Goal: Task Accomplishment & Management: Manage account settings

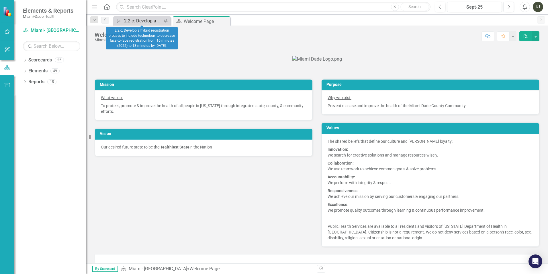
click at [134, 21] on div "2.2.c: Develop a hybrid registration process to include technology to decrease …" at bounding box center [143, 20] width 38 height 7
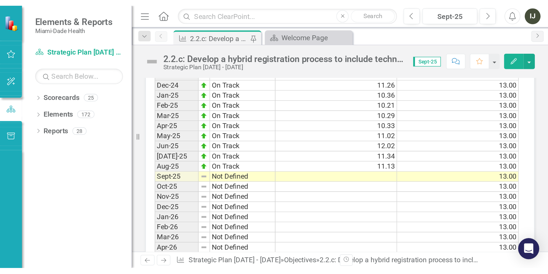
scroll to position [688, 0]
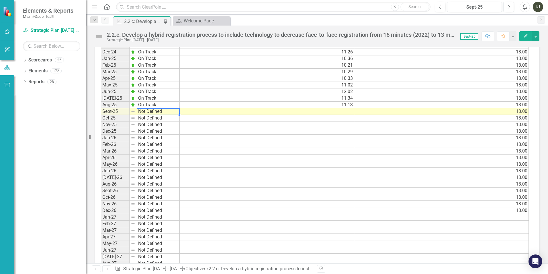
click at [138, 113] on td "Not Defined" at bounding box center [158, 111] width 43 height 7
click at [131, 113] on img at bounding box center [133, 111] width 5 height 5
click at [132, 111] on img at bounding box center [133, 111] width 5 height 5
click at [139, 112] on td "Not Defined" at bounding box center [158, 111] width 43 height 7
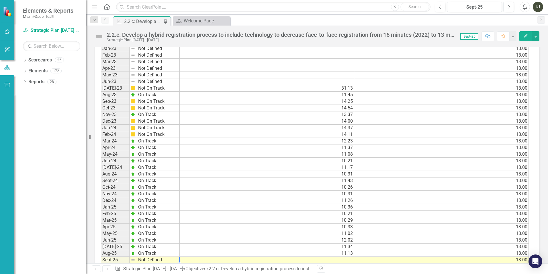
scroll to position [545, 0]
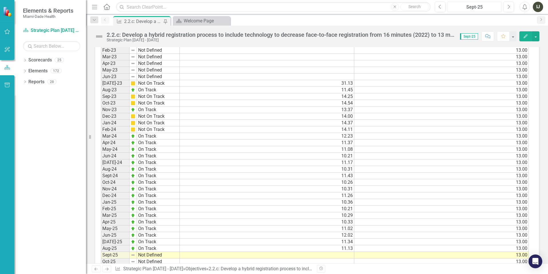
click at [473, 7] on div "Sept-25" at bounding box center [474, 7] width 51 height 7
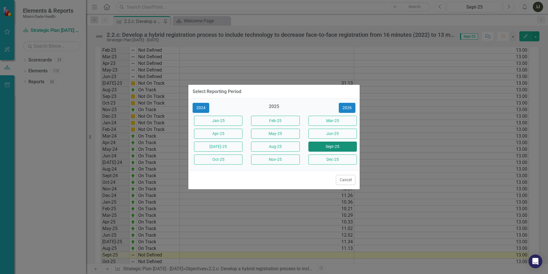
click at [335, 144] on button "Sept-25" at bounding box center [333, 146] width 48 height 10
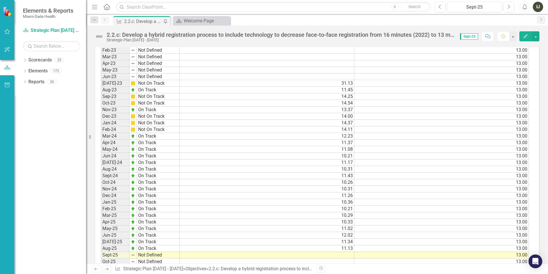
click at [526, 35] on icon "Edit" at bounding box center [525, 36] width 5 height 4
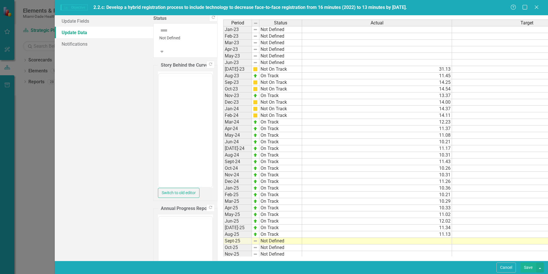
scroll to position [0, 0]
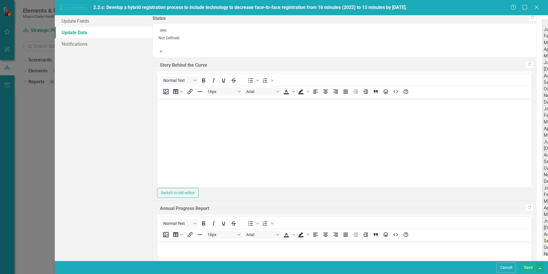
click at [542, 242] on td "Sept-25" at bounding box center [556, 240] width 29 height 7
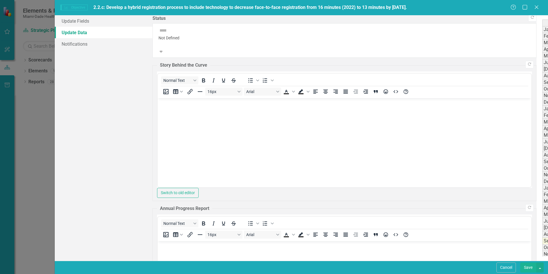
type textarea "11.23"
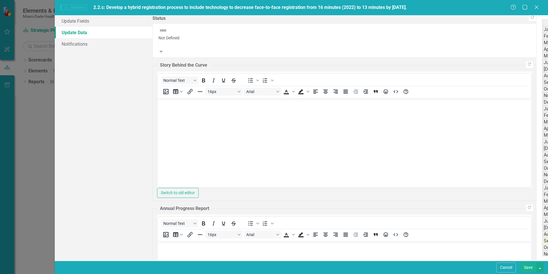
click at [542, 128] on div "Period Status Jan-23 Not Defined Feb-23 Not Defined Mar-23 Not Defined Apr-23 N…" at bounding box center [542, 83] width 0 height 357
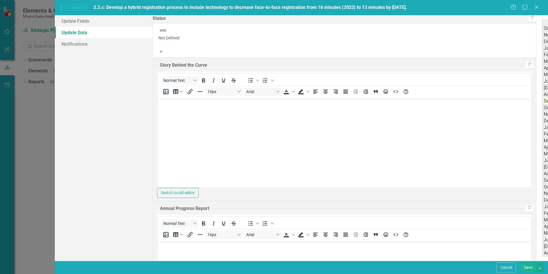
scroll to position [167, 0]
click at [528, 267] on button "Save" at bounding box center [528, 267] width 16 height 10
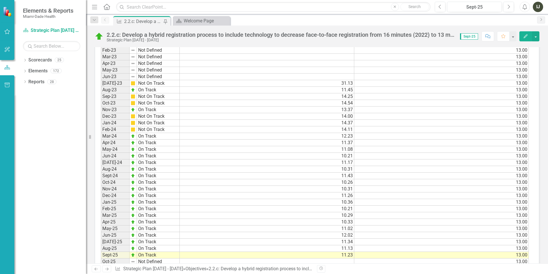
click at [135, 23] on div "2.2.c: Develop a hybrid registration process to include technology to decrease …" at bounding box center [143, 21] width 38 height 7
click at [94, 20] on icon "Dropdown" at bounding box center [94, 20] width 5 height 4
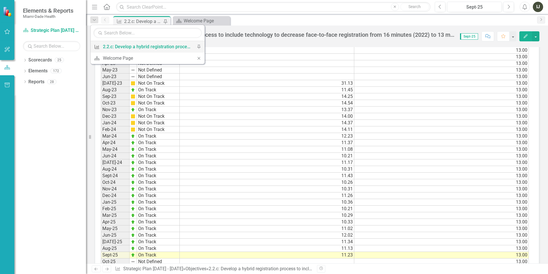
click at [131, 47] on div "2.2.c: Develop a hybrid registration process to include technology to decrease …" at bounding box center [146, 46] width 87 height 7
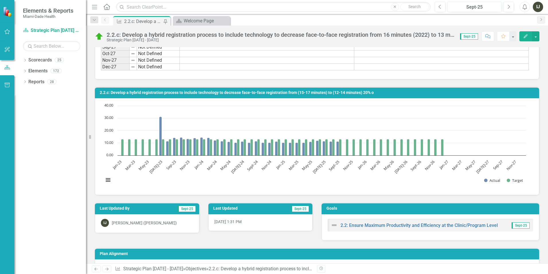
scroll to position [935, 0]
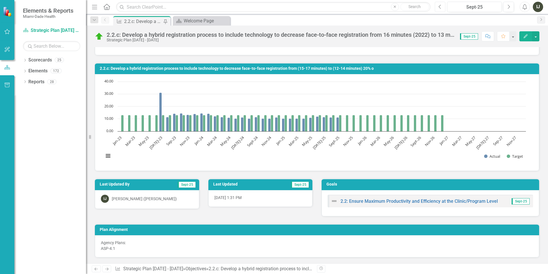
click at [442, 9] on icon "Previous" at bounding box center [440, 6] width 3 height 5
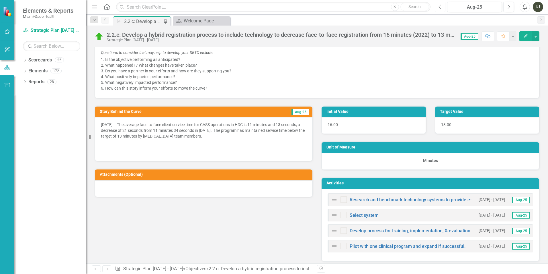
scroll to position [287, 0]
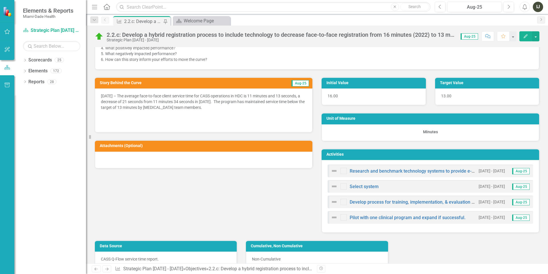
drag, startPoint x: 243, startPoint y: 108, endPoint x: 161, endPoint y: 100, distance: 83.0
click at [160, 99] on p "[DATE] – The average face-to-face client service time for CASS operations in HD…" at bounding box center [204, 102] width 206 height 18
drag, startPoint x: 102, startPoint y: 93, endPoint x: 102, endPoint y: 107, distance: 13.5
click at [102, 107] on p "[DATE] – The average face-to-face client service time for CASS operations in HD…" at bounding box center [204, 102] width 206 height 18
drag, startPoint x: 172, startPoint y: 117, endPoint x: 196, endPoint y: 117, distance: 23.2
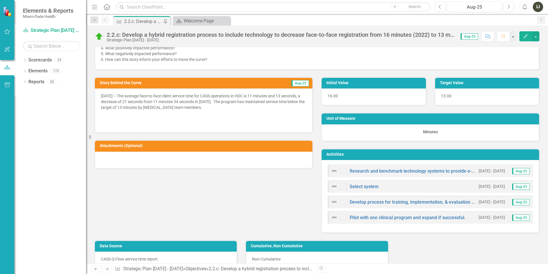
click at [173, 117] on p at bounding box center [204, 115] width 206 height 8
drag, startPoint x: 247, startPoint y: 109, endPoint x: 244, endPoint y: 109, distance: 2.9
click at [244, 109] on p "[DATE] – The average face-to-face client service time for CASS operations in HD…" at bounding box center [204, 102] width 206 height 18
click at [252, 114] on p at bounding box center [204, 115] width 206 height 8
drag, startPoint x: 239, startPoint y: 108, endPoint x: 219, endPoint y: 108, distance: 19.8
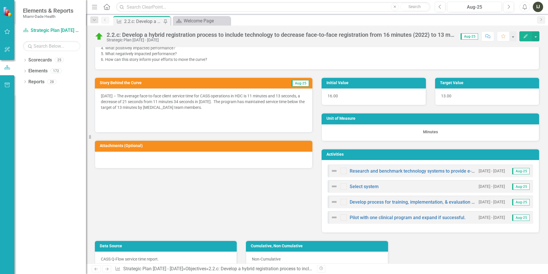
click at [219, 108] on p "[DATE] – The average face-to-face client service time for CASS operations in HD…" at bounding box center [204, 102] width 206 height 18
click at [525, 36] on icon "Edit" at bounding box center [525, 36] width 5 height 4
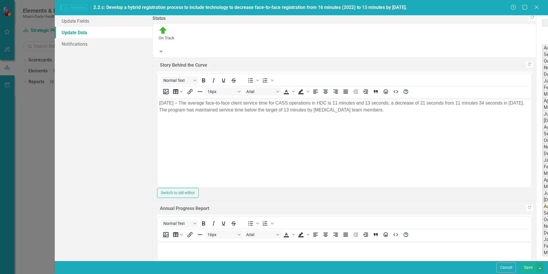
scroll to position [0, 0]
click at [536, 6] on icon at bounding box center [536, 7] width 4 height 4
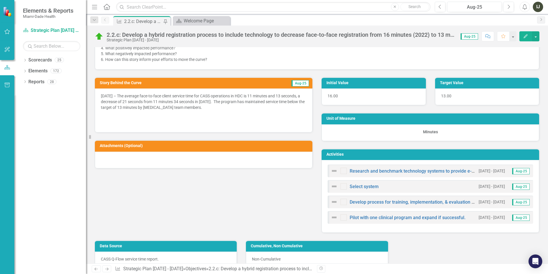
drag, startPoint x: 239, startPoint y: 107, endPoint x: 221, endPoint y: 107, distance: 18.1
click at [221, 107] on p "[DATE] – The average face-to-face client service time for CASS operations in HD…" at bounding box center [204, 102] width 206 height 18
click at [167, 206] on div "Story Behind the Curve Aug-[DATE] – The average face-to-face client service tim…" at bounding box center [317, 151] width 454 height 163
click at [169, 115] on p at bounding box center [204, 115] width 206 height 8
click at [169, 114] on p at bounding box center [204, 115] width 206 height 8
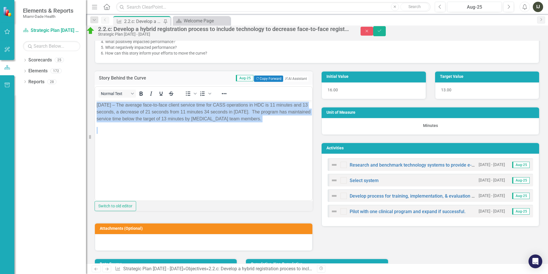
drag, startPoint x: 128, startPoint y: 129, endPoint x: 93, endPoint y: 104, distance: 43.0
click at [95, 104] on html "[DATE] – The average face-to-face client service time for CASS operations in HD…" at bounding box center [203, 143] width 217 height 86
copy p "[DATE] – The average face-to-face client service time for CASS operations in HD…"
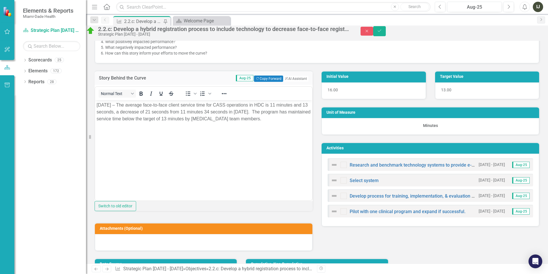
click at [223, 180] on body "[DATE] – The average face-to-face client service time for CASS operations in HD…" at bounding box center [203, 143] width 217 height 86
click at [526, 32] on div "Close Save" at bounding box center [455, 31] width 188 height 10
click at [382, 33] on icon "Save" at bounding box center [379, 31] width 5 height 4
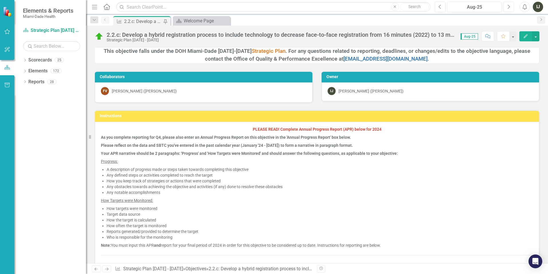
click at [508, 7] on icon "Next" at bounding box center [508, 6] width 3 height 5
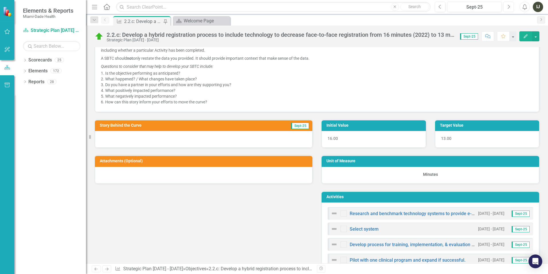
scroll to position [258, 0]
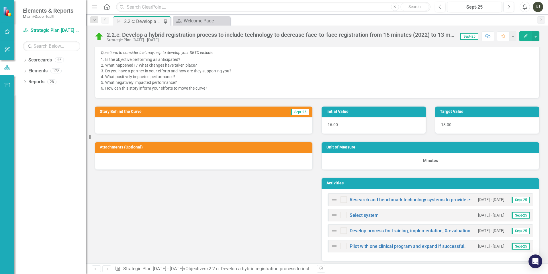
click at [525, 37] on icon "Edit" at bounding box center [525, 36] width 5 height 4
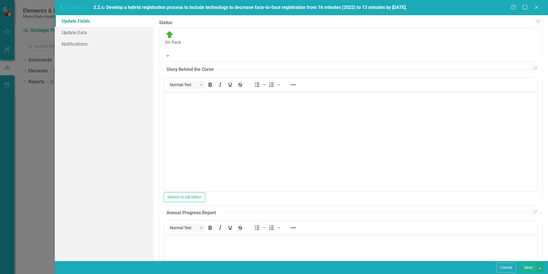
scroll to position [0, 0]
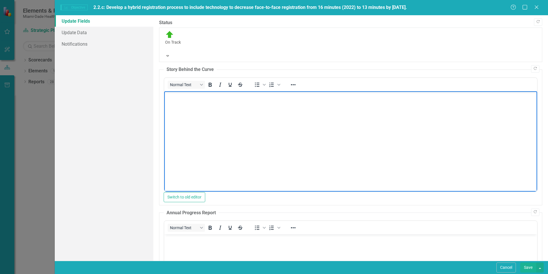
click at [194, 109] on body "Rich Text Area. Press ALT-0 for help." at bounding box center [350, 134] width 373 height 86
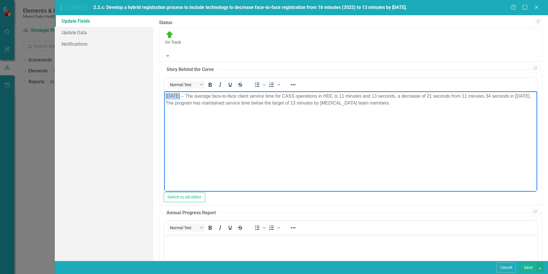
drag, startPoint x: 179, startPoint y: 96, endPoint x: 320, endPoint y: 163, distance: 155.8
click at [164, 96] on html "[DATE] – The average face-to-face client service time for CASS operations in HD…" at bounding box center [350, 134] width 373 height 86
drag, startPoint x: 358, startPoint y: 95, endPoint x: 363, endPoint y: 95, distance: 4.6
click at [363, 95] on p "[DATE] – The average face-to-face client service time for CASS operations in HD…" at bounding box center [351, 99] width 370 height 14
click at [394, 97] on p "[DATE] – The average face-to-face client service time for CASS operations in HD…" at bounding box center [351, 99] width 370 height 14
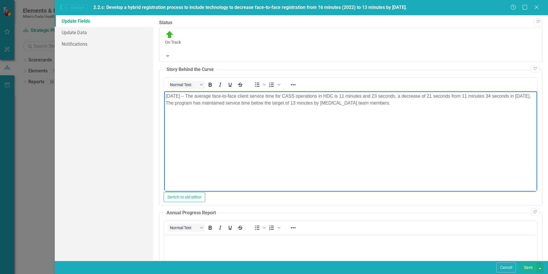
click at [421, 96] on p "[DATE] – The average face-to-face client service time for CASS operations in HD…" at bounding box center [351, 99] width 370 height 14
click at [419, 96] on p "[DATE] – The average face-to-face client service time for CASS operations in HD…" at bounding box center [351, 99] width 370 height 14
drag, startPoint x: 447, startPoint y: 95, endPoint x: 511, endPoint y: 97, distance: 63.7
click at [511, 97] on p "[DATE] – The average face-to-face client service time for CASS operations in HD…" at bounding box center [351, 99] width 370 height 14
drag, startPoint x: 489, startPoint y: 96, endPoint x: 481, endPoint y: 95, distance: 8.4
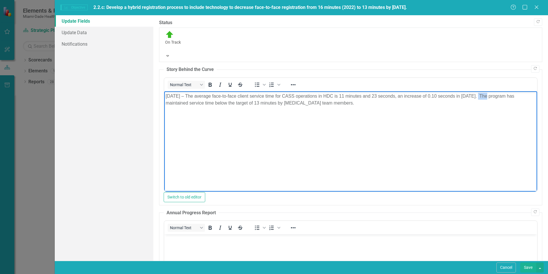
click at [481, 95] on p "[DATE] – The average face-to-face client service time for CASS operations in HD…" at bounding box center [351, 99] width 370 height 14
click at [423, 95] on p "[DATE] – The average face-to-face client service time for CASS operations in HD…" at bounding box center [351, 99] width 370 height 14
click at [370, 102] on p "[DATE] – The average face-to-face client service time for CASS operations in HD…" at bounding box center [351, 99] width 370 height 14
click at [487, 96] on p "[DATE] – The average face-to-face client service time for CASS operations in HD…" at bounding box center [351, 99] width 370 height 14
click at [483, 96] on p "[DATE] – The average face-to-face client service time for CASS operations in HD…" at bounding box center [351, 99] width 370 height 14
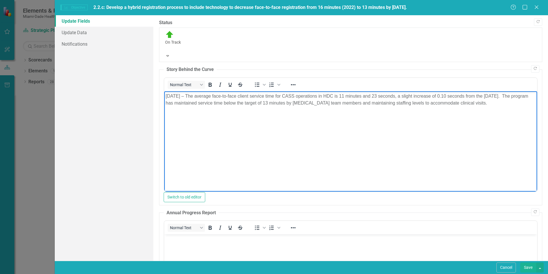
click at [528, 95] on p "[DATE] – The average face-to-face client service time for CASS operations in HD…" at bounding box center [351, 99] width 370 height 14
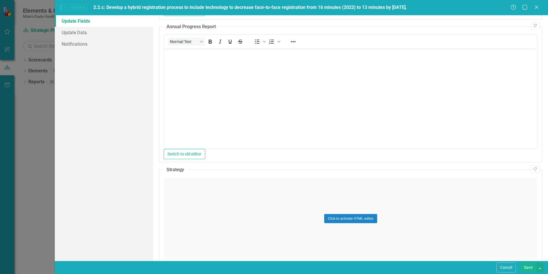
scroll to position [229, 0]
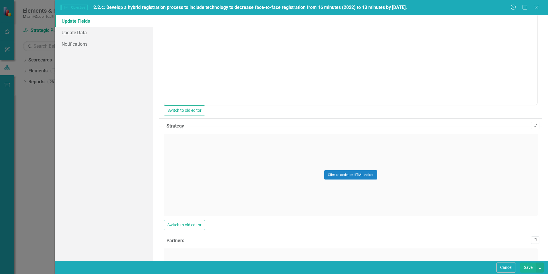
click at [229, 134] on div "Click to activate HTML editor" at bounding box center [351, 175] width 374 height 82
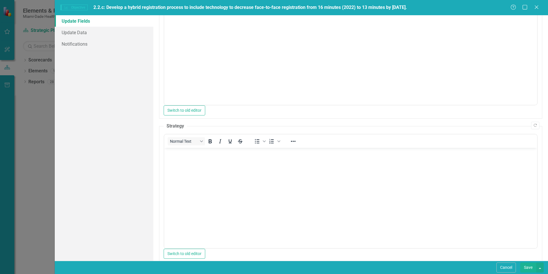
scroll to position [0, 0]
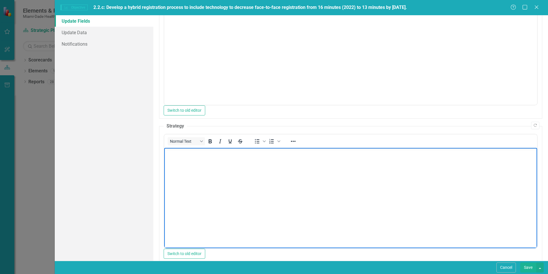
click at [227, 155] on p "Rich Text Area. Press ALT-0 for help." at bounding box center [351, 152] width 370 height 7
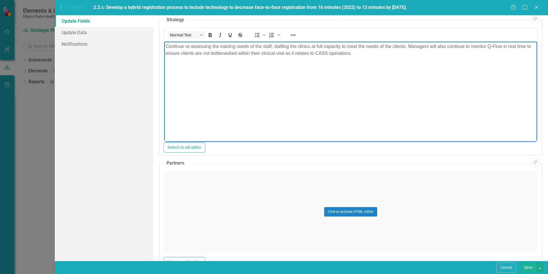
scroll to position [307, 0]
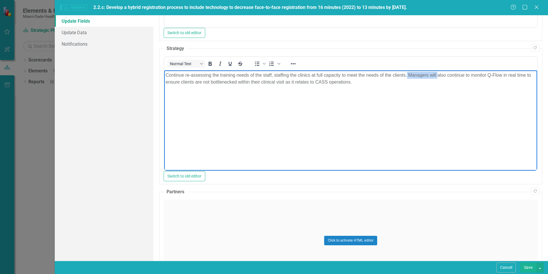
drag, startPoint x: 438, startPoint y: 75, endPoint x: 407, endPoint y: 77, distance: 31.3
click at [407, 76] on p "Continue re-assessing the training needs of the staff, staffing the clinics at …" at bounding box center [351, 79] width 370 height 14
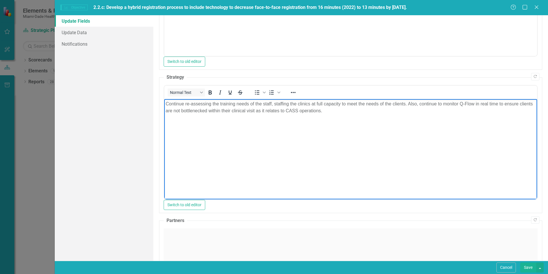
click at [430, 117] on body "Continue re-assessing the training needs of the staff, staffing the clinics at …" at bounding box center [350, 142] width 373 height 86
click at [419, 105] on p "Continue re-assessing the training needs of the staff, staffing the clinics at …" at bounding box center [351, 107] width 370 height 14
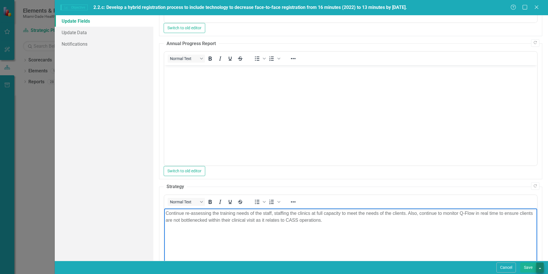
scroll to position [172, 0]
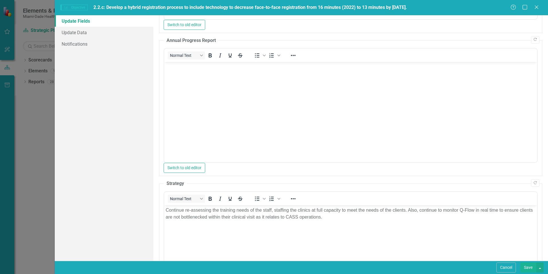
click at [530, 266] on button "Save" at bounding box center [528, 267] width 16 height 10
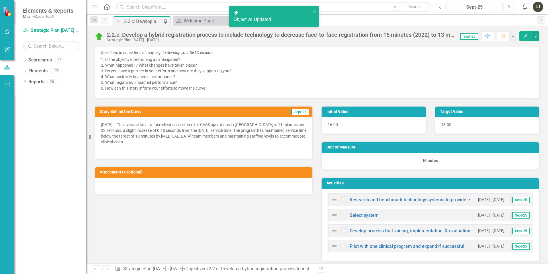
click at [339, 124] on div "16.00" at bounding box center [374, 125] width 104 height 17
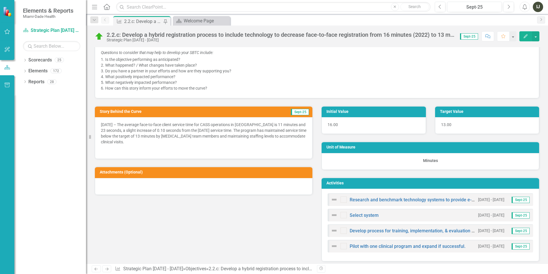
drag, startPoint x: 334, startPoint y: 122, endPoint x: 327, endPoint y: 123, distance: 7.5
click at [323, 123] on div "16.00" at bounding box center [374, 125] width 104 height 17
drag, startPoint x: 333, startPoint y: 125, endPoint x: 325, endPoint y: 125, distance: 7.8
click at [325, 125] on div "16.00" at bounding box center [374, 125] width 104 height 17
click at [525, 40] on button "Edit" at bounding box center [526, 36] width 13 height 10
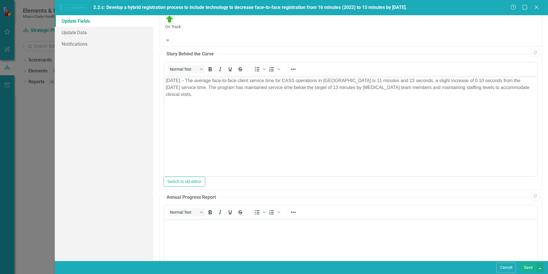
scroll to position [0, 0]
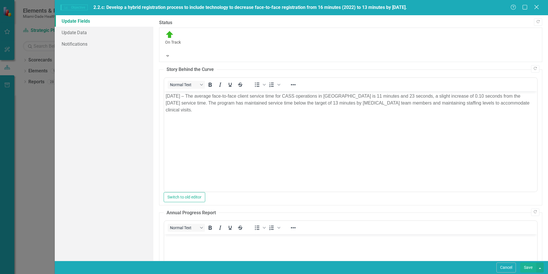
click at [537, 4] on div "Close" at bounding box center [536, 8] width 7 height 8
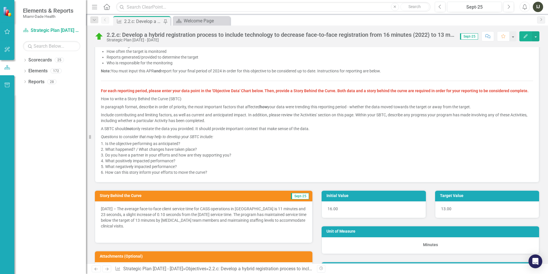
scroll to position [172, 0]
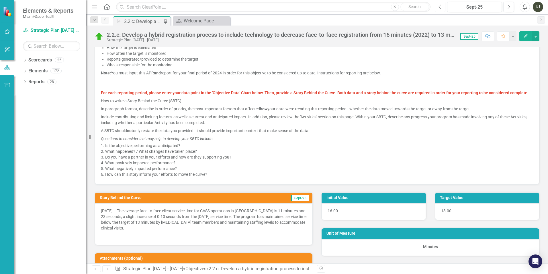
click at [442, 8] on icon "Previous" at bounding box center [440, 6] width 3 height 5
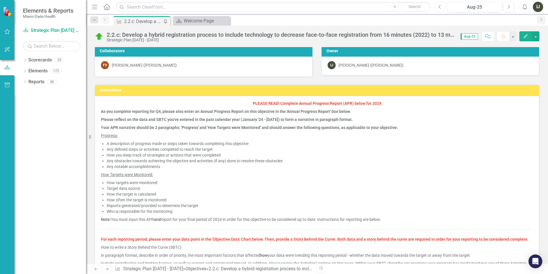
scroll to position [29, 0]
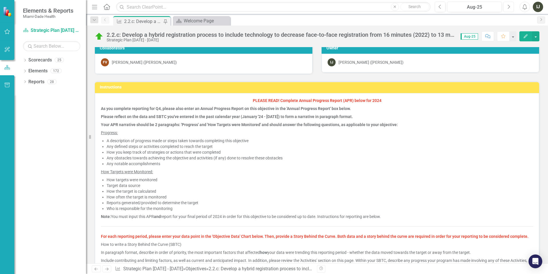
click at [507, 8] on icon "Next" at bounding box center [508, 6] width 3 height 5
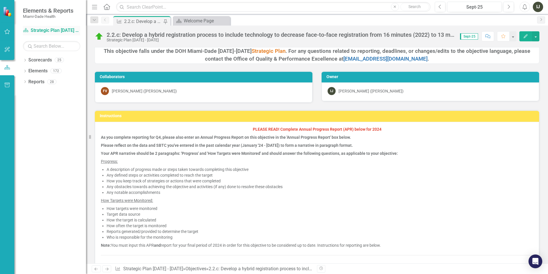
click at [27, 30] on icon at bounding box center [25, 30] width 5 height 4
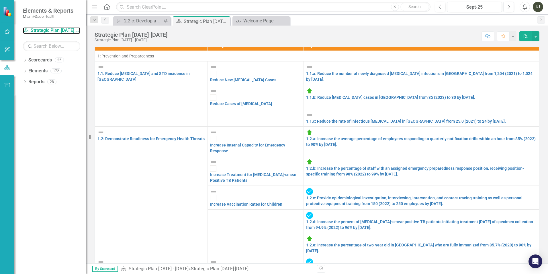
scroll to position [10, 0]
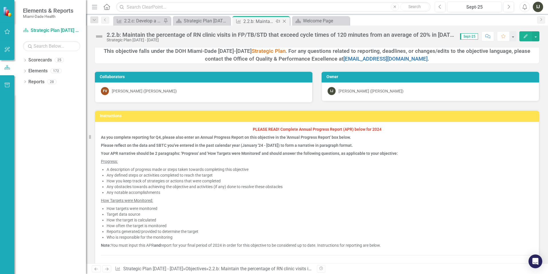
click at [265, 22] on div "2.2.b: Maintain the percentage of RN clinic visits in FP/TB/STD that exceed cyc…" at bounding box center [258, 21] width 31 height 7
click at [198, 22] on div "Strategic Plan [DATE]-[DATE]" at bounding box center [203, 20] width 38 height 7
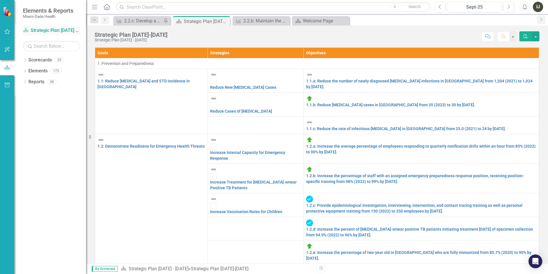
click at [27, 31] on icon "Scorecard" at bounding box center [26, 30] width 6 height 5
click at [7, 31] on icon "button" at bounding box center [7, 31] width 6 height 5
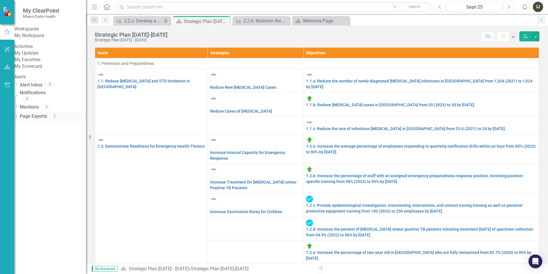
click at [42, 120] on link "Page Exports" at bounding box center [33, 116] width 27 height 7
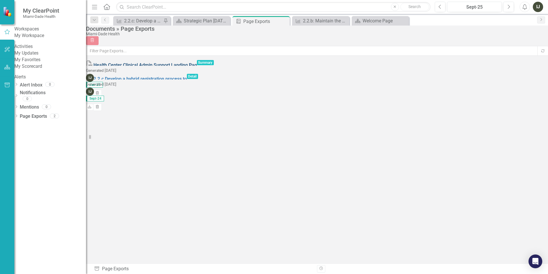
click at [179, 68] on link "Health Center Clinical Admin Support Landing Pag" at bounding box center [145, 64] width 104 height 5
click at [214, 87] on div "PDF Health Center Clinical Admin Support Landing Pag Summary Generated [DATE] I…" at bounding box center [150, 74] width 128 height 28
click at [33, 63] on link "My Favorites" at bounding box center [50, 59] width 72 height 7
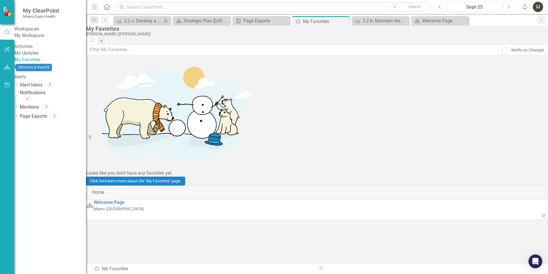
click at [10, 68] on icon "button" at bounding box center [7, 67] width 6 height 5
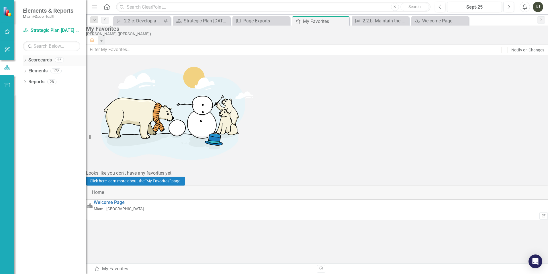
click at [43, 60] on link "Scorecards" at bounding box center [40, 60] width 24 height 7
click at [44, 138] on div "Dropdown Scorecards 25 Dropdown [GEOGRAPHIC_DATA]- Dade County Dropdown Foundat…" at bounding box center [50, 164] width 72 height 218
drag, startPoint x: 42, startPoint y: 62, endPoint x: 22, endPoint y: 63, distance: 19.8
click at [42, 62] on link "Scorecards" at bounding box center [40, 60] width 24 height 7
click at [26, 61] on icon "Dropdown" at bounding box center [25, 60] width 4 height 3
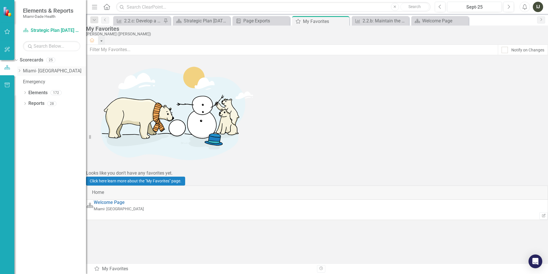
click at [49, 71] on link "Miami- [GEOGRAPHIC_DATA]" at bounding box center [54, 71] width 63 height 7
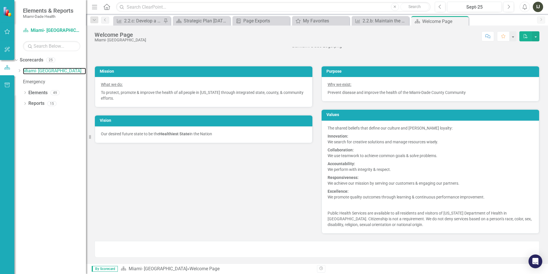
scroll to position [28, 0]
click at [20, 71] on icon at bounding box center [19, 70] width 1 height 3
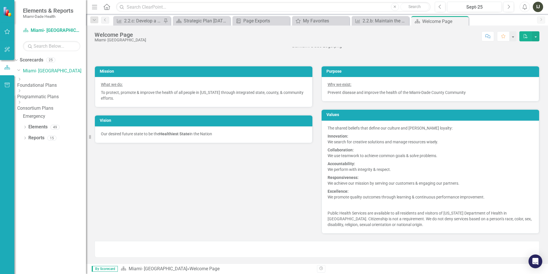
click at [54, 93] on link "Programmatic Plans" at bounding box center [51, 96] width 69 height 7
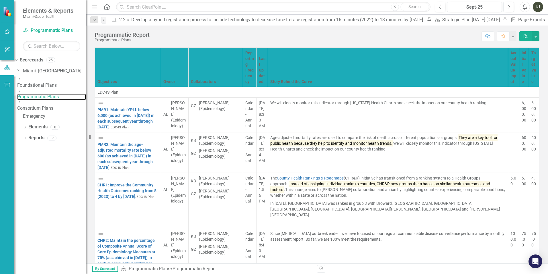
scroll to position [2667, 0]
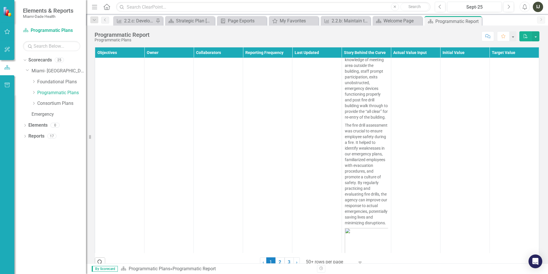
scroll to position [3469, 0]
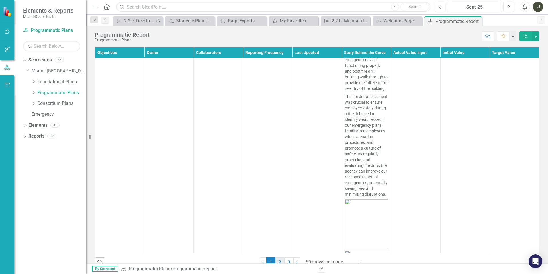
click at [281, 259] on link "2" at bounding box center [280, 262] width 9 height 10
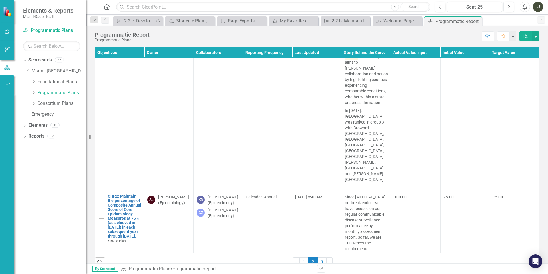
scroll to position [229, 0]
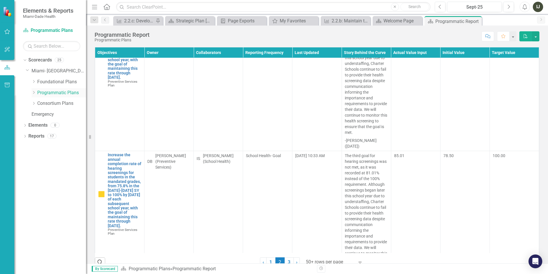
click at [45, 92] on link "Programmatic Plans" at bounding box center [61, 92] width 49 height 7
click at [33, 93] on icon "Dropdown" at bounding box center [34, 92] width 4 height 3
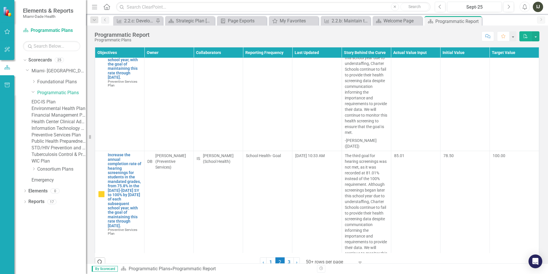
click at [70, 125] on link "Health Center Clinical Admin Support Plan" at bounding box center [59, 121] width 54 height 7
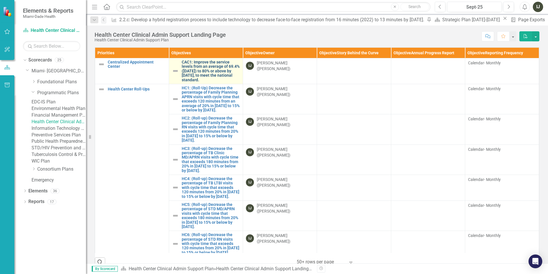
click at [206, 70] on link "CAC1: Improve the service levels from an average of 69.4% ([DATE]) to 80% or ab…" at bounding box center [211, 71] width 58 height 22
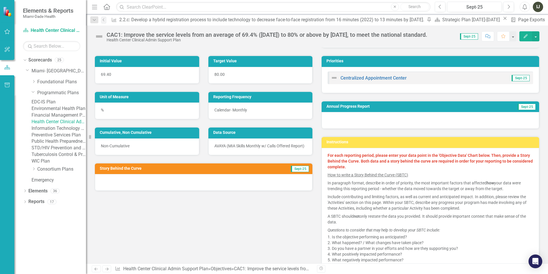
scroll to position [29, 0]
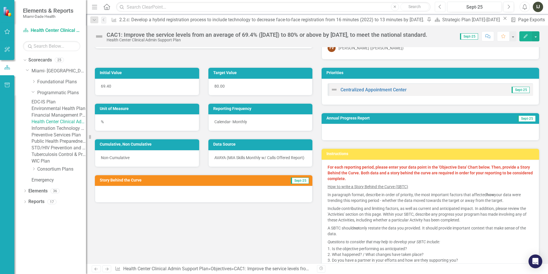
click at [442, 9] on button "Previous" at bounding box center [440, 7] width 11 height 10
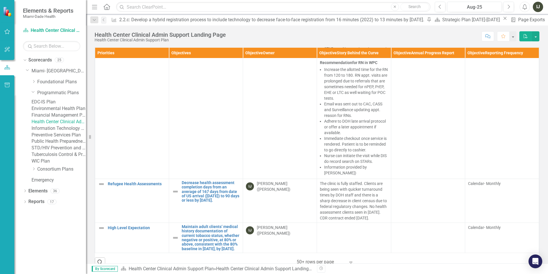
scroll to position [3977, 0]
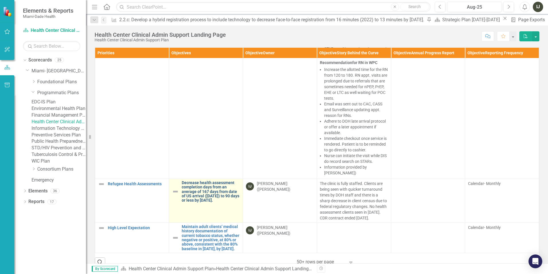
click at [212, 180] on link "Decrease health assessment completion days from an average of 167 days from dat…" at bounding box center [211, 191] width 58 height 22
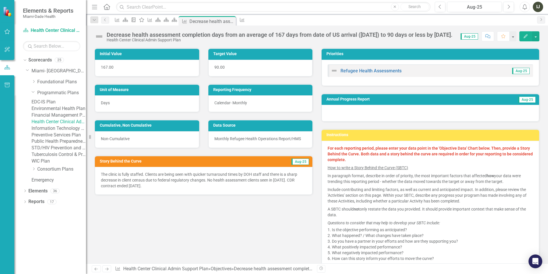
scroll to position [57, 0]
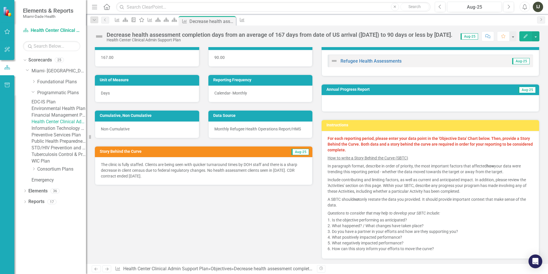
click at [214, 170] on p "The clinic is fully staffed. Clients are being seen with quicker turnaround tim…" at bounding box center [204, 169] width 206 height 17
click at [526, 39] on button "Edit" at bounding box center [526, 36] width 13 height 10
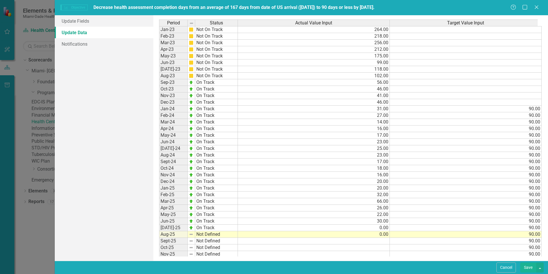
scroll to position [0, 0]
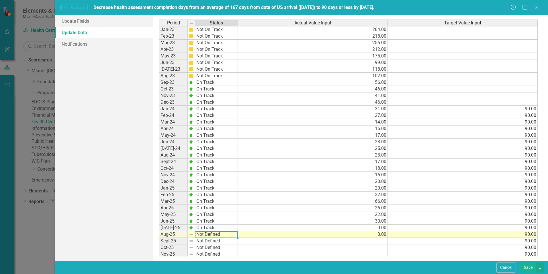
click at [201, 235] on td "Not Defined" at bounding box center [216, 234] width 43 height 7
click at [200, 236] on td "Not Defined" at bounding box center [216, 234] width 43 height 7
click at [201, 236] on td "Not Defined" at bounding box center [216, 234] width 43 height 7
click at [206, 239] on div "Period Status Actual Value Input Target Value Input Jan-23 Not On Track 264.00 …" at bounding box center [350, 137] width 383 height 237
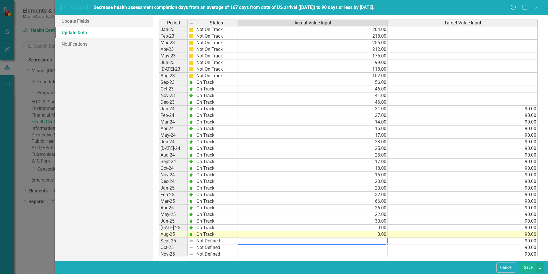
click at [377, 240] on td at bounding box center [313, 240] width 150 height 7
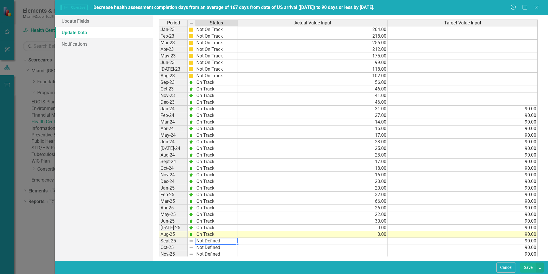
click at [197, 241] on td "Not Defined" at bounding box center [216, 240] width 43 height 7
type textarea "On Track"
click at [202, 247] on div "Period Status Actual Value Input Target Value Input Jan-23 Not On Track 264.00 …" at bounding box center [350, 137] width 383 height 237
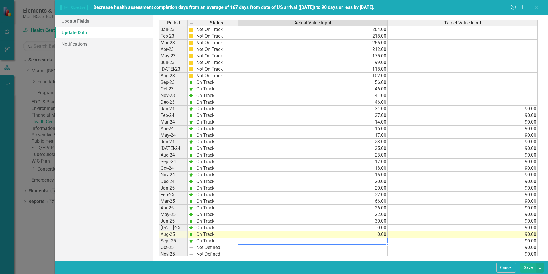
click at [379, 241] on td at bounding box center [313, 240] width 150 height 7
type textarea "90"
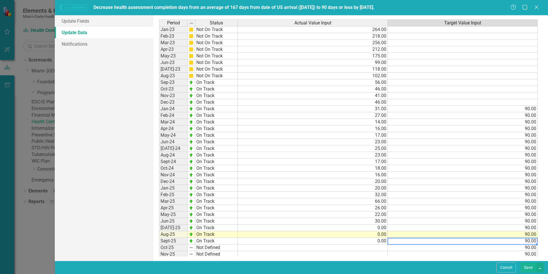
click at [454, 240] on td "90.00" at bounding box center [463, 240] width 150 height 7
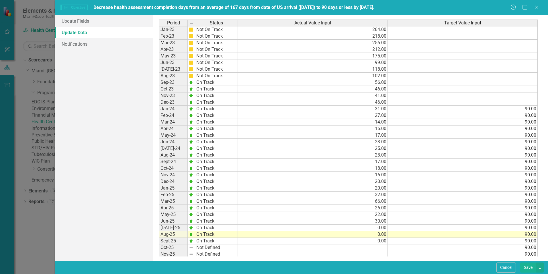
click at [527, 267] on button "Save" at bounding box center [528, 267] width 16 height 10
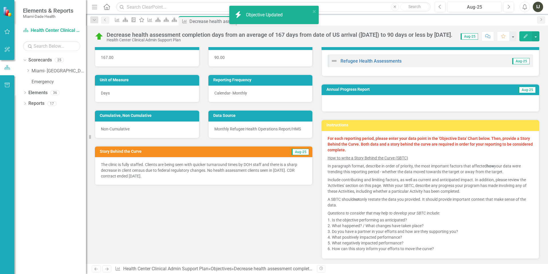
click at [186, 179] on div "The clinic is fully staffed. Clients are being seen with quicker turnaround tim…" at bounding box center [204, 171] width 218 height 28
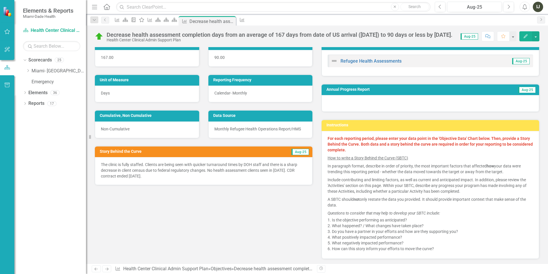
click at [174, 174] on p "The clinic is fully staffed. Clients are being seen with quicker turnaround tim…" at bounding box center [204, 169] width 206 height 17
drag, startPoint x: 159, startPoint y: 176, endPoint x: 133, endPoint y: 173, distance: 26.2
click at [133, 173] on p "The clinic is fully staffed. Clients are being seen with quicker turnaround tim…" at bounding box center [204, 169] width 206 height 17
click at [510, 7] on icon "button" at bounding box center [509, 7] width 2 height 4
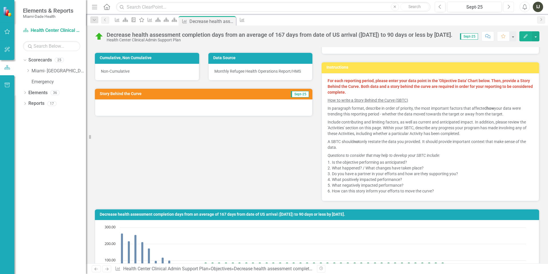
scroll to position [115, 0]
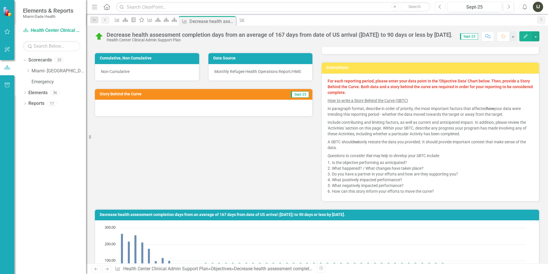
click at [443, 7] on button "Previous" at bounding box center [440, 7] width 11 height 10
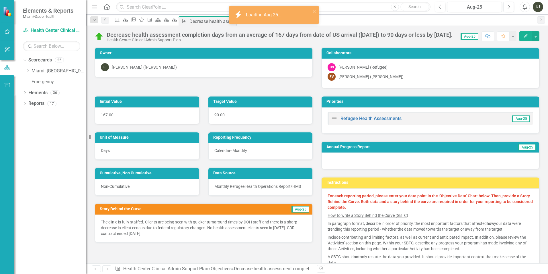
click at [522, 39] on button "Edit" at bounding box center [526, 36] width 13 height 10
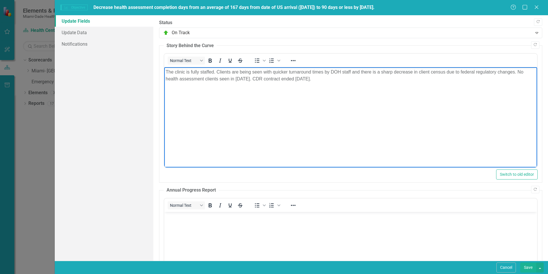
drag, startPoint x: 335, startPoint y: 81, endPoint x: 327, endPoint y: 140, distance: 60.1
click at [164, 72] on html "The clinic is fully staffed. Clients are being seen with quicker turnaround tim…" at bounding box center [350, 110] width 373 height 86
copy p "The clinic is fully staffed. Clients are being seen with quicker turnaround tim…"
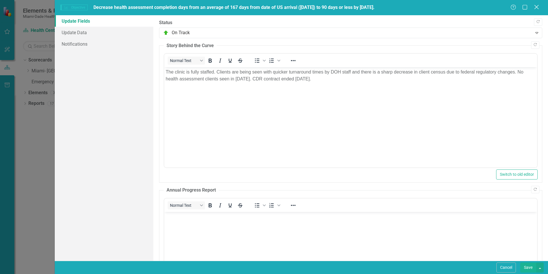
click at [540, 7] on icon "Close" at bounding box center [536, 6] width 7 height 5
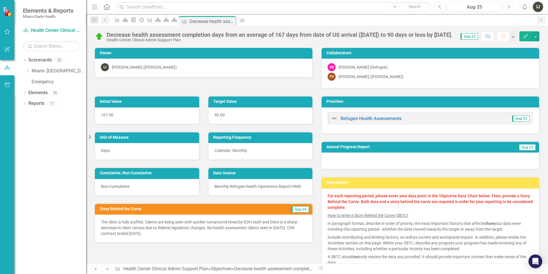
click at [511, 7] on button "Next" at bounding box center [508, 7] width 11 height 10
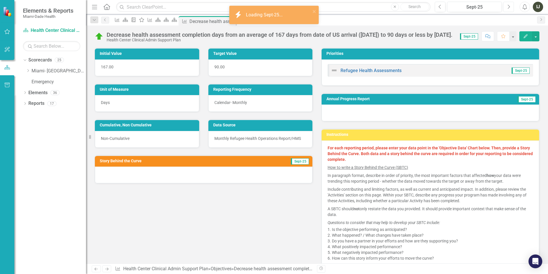
scroll to position [57, 0]
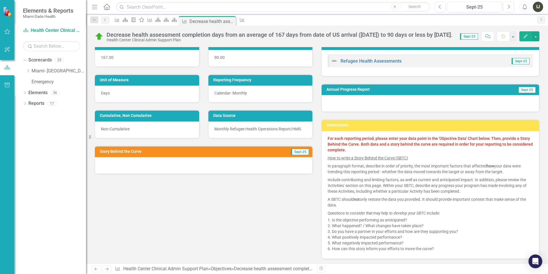
click at [526, 36] on icon "Edit" at bounding box center [525, 36] width 5 height 4
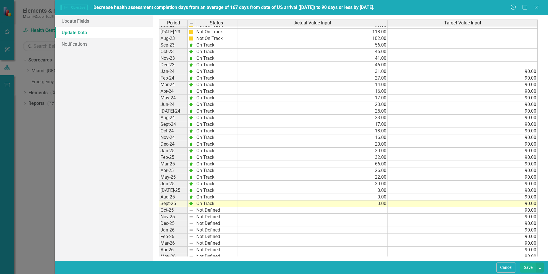
scroll to position [0, 0]
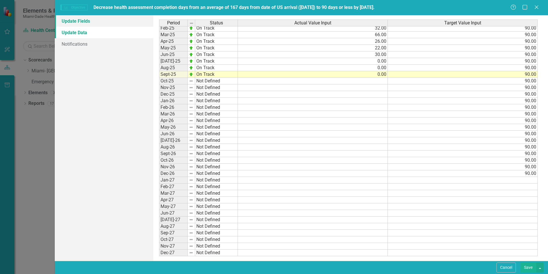
click at [83, 24] on link "Update Fields" at bounding box center [104, 20] width 99 height 11
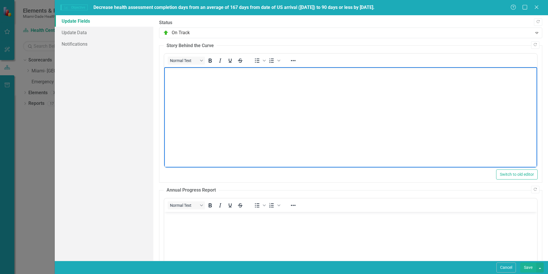
click at [192, 90] on body "Rich Text Area. Press ALT-0 for help." at bounding box center [350, 110] width 373 height 86
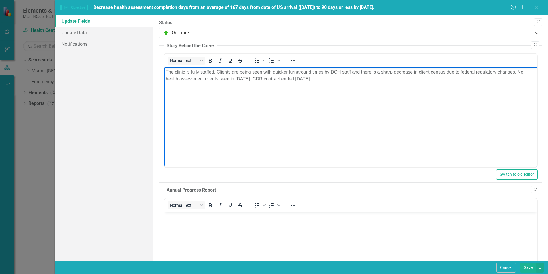
click at [167, 71] on p "The clinic is fully staffed. Clients are being seen with quicker turnaround tim…" at bounding box center [351, 76] width 370 height 14
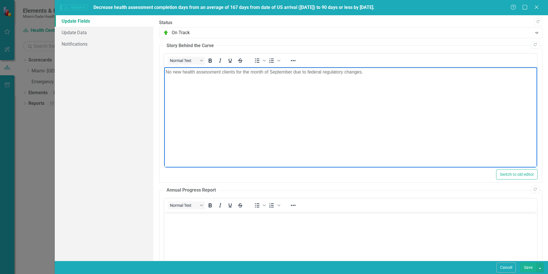
click at [371, 73] on p "No new health assessment clients for the month of September due to federal regu…" at bounding box center [351, 72] width 370 height 7
drag, startPoint x: 393, startPoint y: 104, endPoint x: 393, endPoint y: 108, distance: 3.5
click at [393, 108] on body "No new health assessment clients for the month of September due to federal regu…" at bounding box center [350, 110] width 373 height 86
click at [377, 73] on p "No new health assessment clients for the month of September due to federal regu…" at bounding box center [351, 72] width 370 height 7
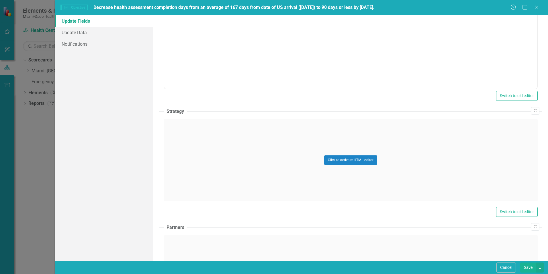
scroll to position [229, 0]
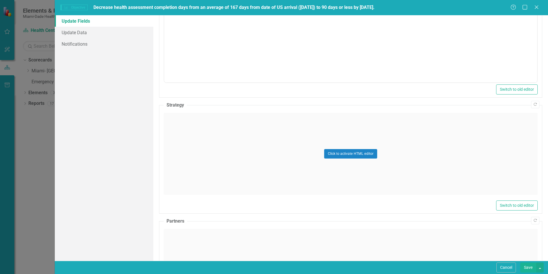
click at [529, 266] on button "Save" at bounding box center [528, 267] width 16 height 10
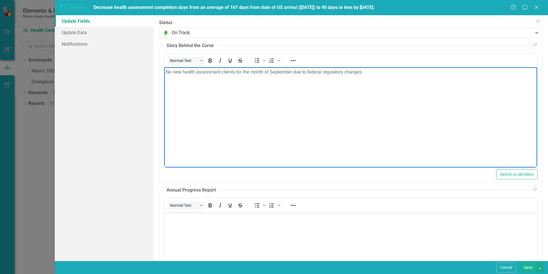
click at [294, 71] on p "No new health assessment clients for the month of September due to federal regu…" at bounding box center [351, 72] width 370 height 7
click at [403, 87] on body "No new health assessment clients for the month of September 2025 due to federal…" at bounding box center [350, 110] width 373 height 86
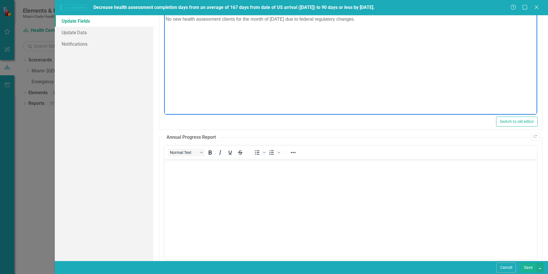
scroll to position [57, 0]
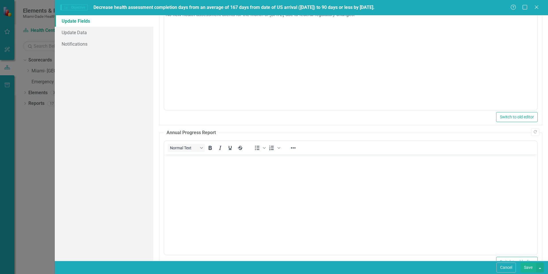
click at [531, 270] on button "Save" at bounding box center [528, 267] width 16 height 10
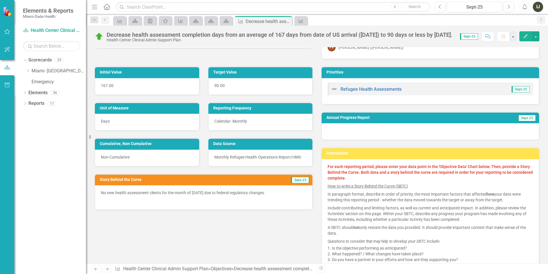
scroll to position [29, 0]
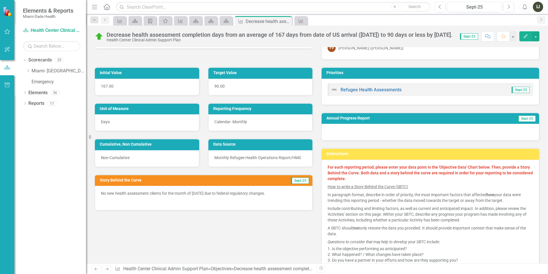
click at [526, 34] on icon "Edit" at bounding box center [525, 36] width 5 height 4
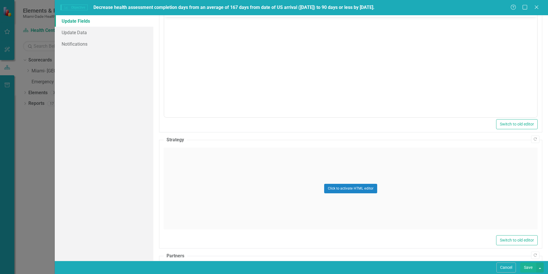
scroll to position [201, 0]
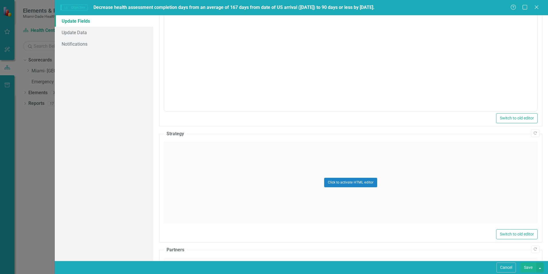
click at [200, 162] on div "Click to activate HTML editor" at bounding box center [351, 182] width 374 height 82
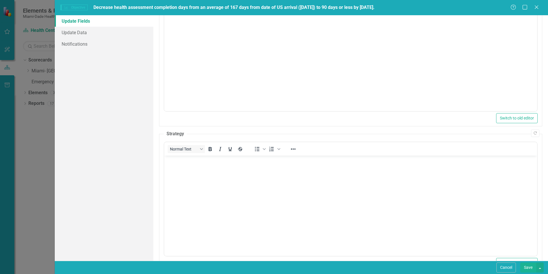
scroll to position [0, 0]
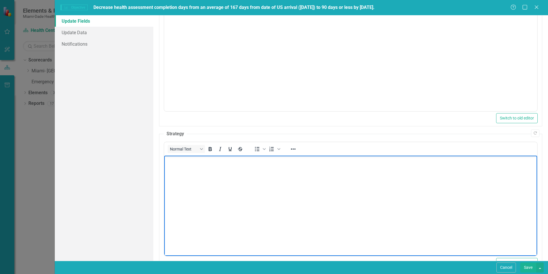
click at [199, 162] on p "Rich Text Area. Press ALT-0 for help." at bounding box center [351, 160] width 370 height 7
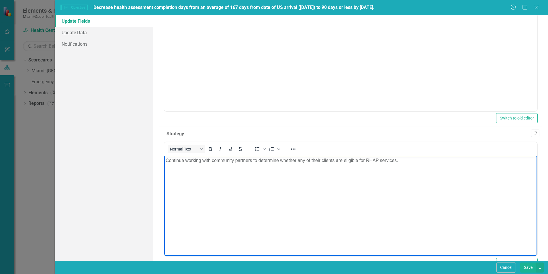
click at [528, 270] on button "Save" at bounding box center [528, 267] width 16 height 10
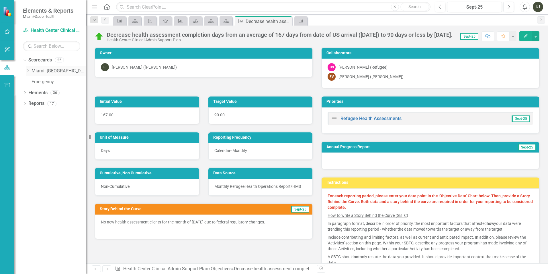
click at [27, 70] on icon "Dropdown" at bounding box center [28, 70] width 4 height 3
click at [63, 32] on link "Scorecard Health Center Clinical Admin Support Plan" at bounding box center [51, 30] width 57 height 7
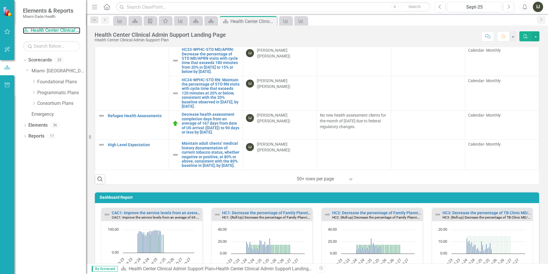
scroll to position [57, 0]
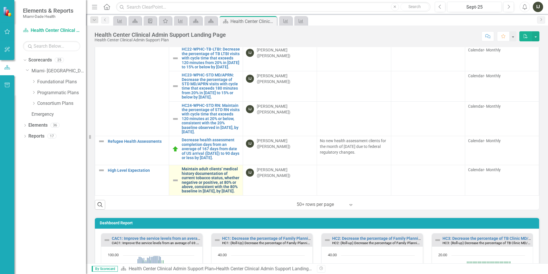
click at [205, 169] on link "Maintain adult clients’ medical history documentation of current tobacco status…" at bounding box center [211, 180] width 58 height 26
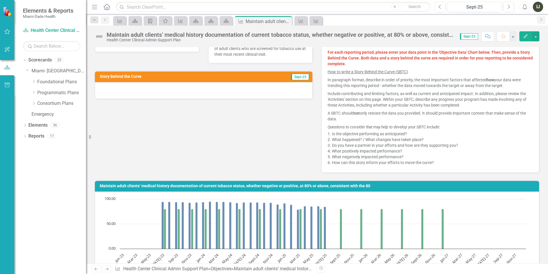
scroll to position [115, 0]
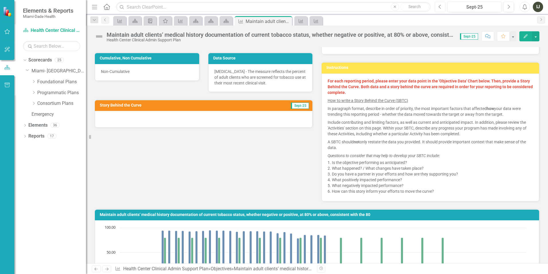
click at [442, 6] on button "Previous" at bounding box center [440, 7] width 11 height 10
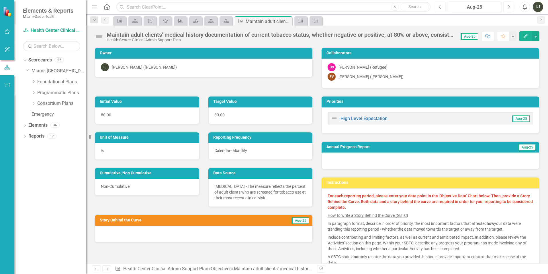
click at [441, 7] on icon "Previous" at bounding box center [440, 6] width 3 height 5
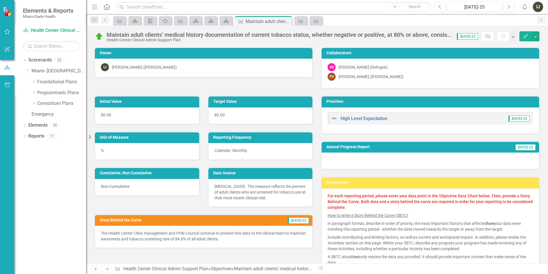
click at [526, 37] on icon "button" at bounding box center [526, 36] width 4 height 4
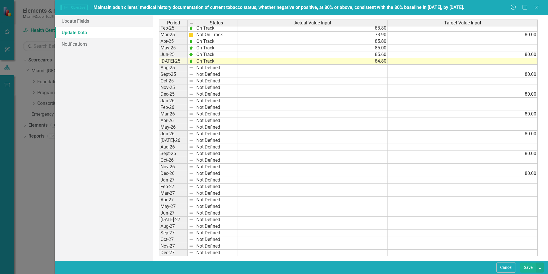
scroll to position [138, 0]
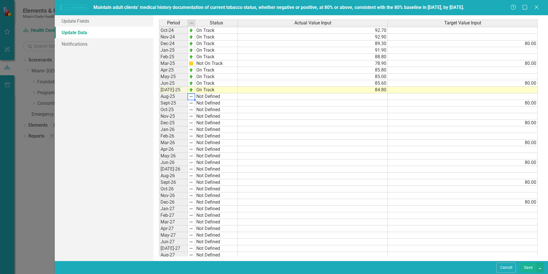
click at [192, 97] on img at bounding box center [191, 96] width 5 height 5
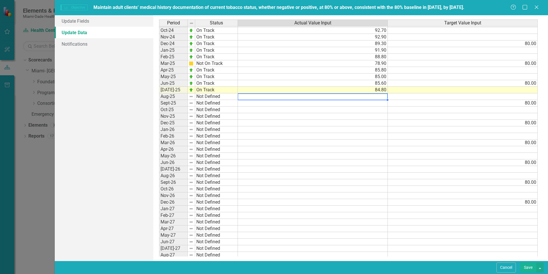
click at [377, 96] on td at bounding box center [313, 96] width 150 height 7
type textarea "90.2"
click at [369, 105] on td at bounding box center [313, 103] width 150 height 7
type textarea "89.8"
click at [369, 136] on td at bounding box center [313, 136] width 150 height 7
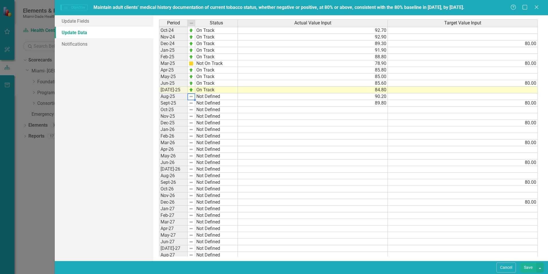
click at [201, 97] on td "Not Defined" at bounding box center [216, 96] width 43 height 7
click at [202, 97] on td "Not Defined" at bounding box center [216, 96] width 43 height 7
click at [203, 103] on div "Period Status Actual Value Input Target Value Input Oct-23 On Track 93.70 Nov-2…" at bounding box center [350, 137] width 383 height 237
click at [203, 104] on td "Not Defined" at bounding box center [216, 103] width 43 height 7
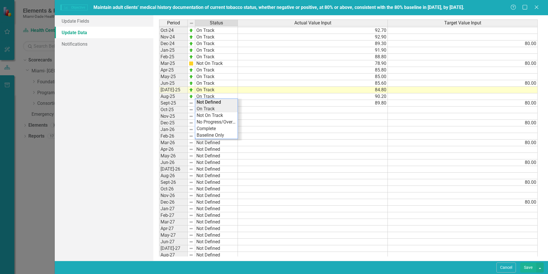
type textarea "On Track"
click at [205, 110] on div "Period Status Actual Value Input Target Value Input Oct-23 On Track 93.70 Nov-2…" at bounding box center [350, 137] width 383 height 237
click at [206, 103] on td "On Track" at bounding box center [216, 103] width 43 height 7
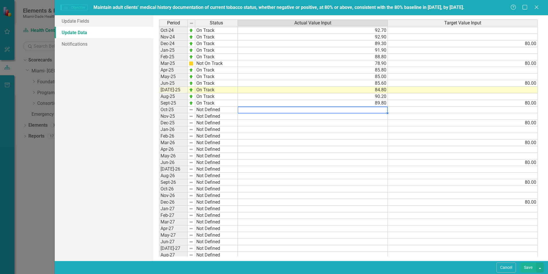
click at [254, 109] on td at bounding box center [313, 109] width 150 height 7
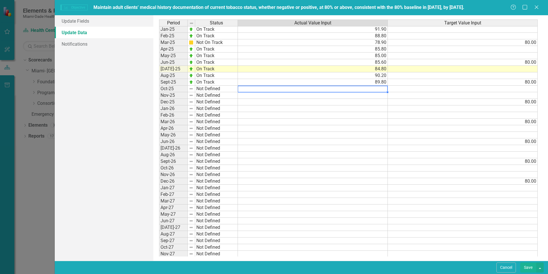
scroll to position [167, 0]
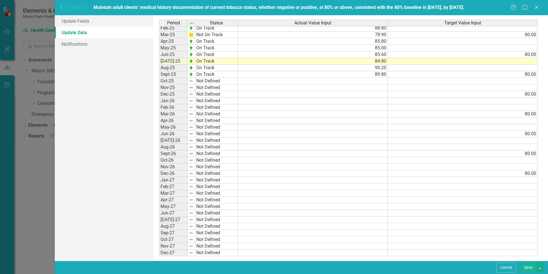
click at [525, 266] on button "Save" at bounding box center [528, 267] width 16 height 10
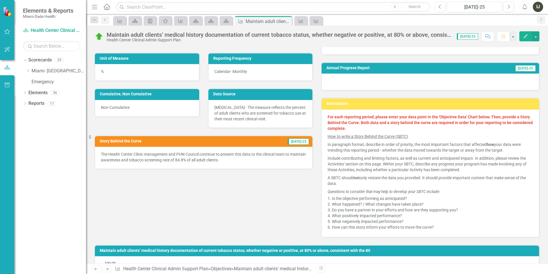
scroll to position [86, 0]
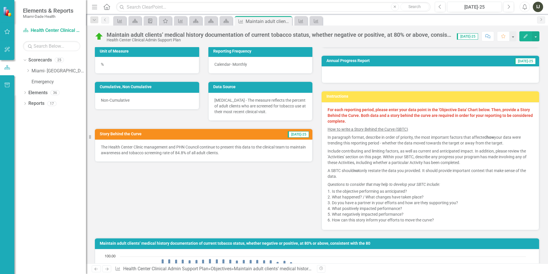
drag, startPoint x: 249, startPoint y: 143, endPoint x: 246, endPoint y: 149, distance: 6.8
click at [248, 144] on div "The Health Center Clinic management and PHN Council continue to present this da…" at bounding box center [204, 150] width 218 height 22
click at [528, 38] on button "Edit" at bounding box center [526, 36] width 13 height 10
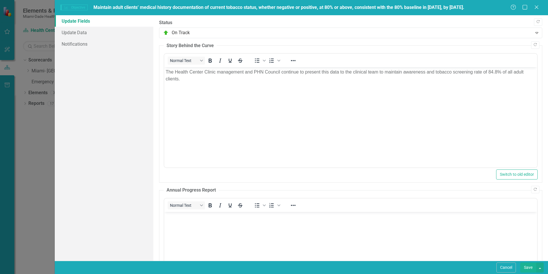
scroll to position [0, 0]
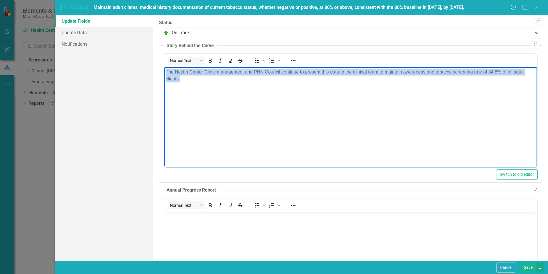
drag, startPoint x: 190, startPoint y: 83, endPoint x: 165, endPoint y: 74, distance: 26.8
click at [165, 74] on body "The Health Center Clinic management and PHN Council continue to present this da…" at bounding box center [350, 110] width 373 height 86
copy p "The Health Center Clinic management and PHN Council continue to present this da…"
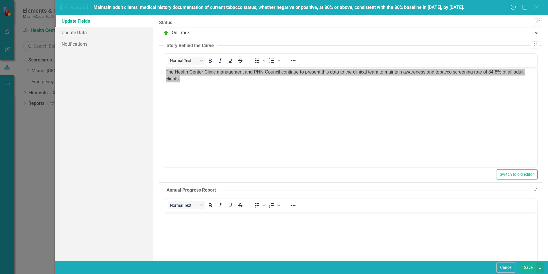
click at [539, 6] on icon "Close" at bounding box center [536, 6] width 7 height 5
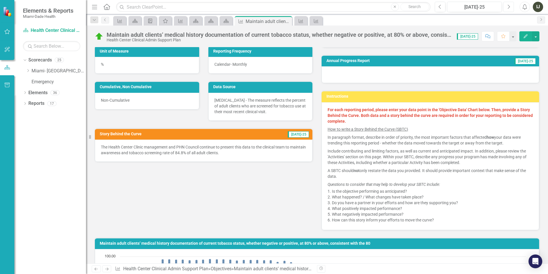
click at [509, 5] on icon "Next" at bounding box center [508, 6] width 3 height 5
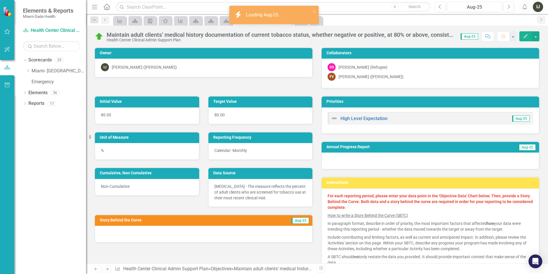
click at [523, 37] on icon "Edit" at bounding box center [525, 36] width 5 height 4
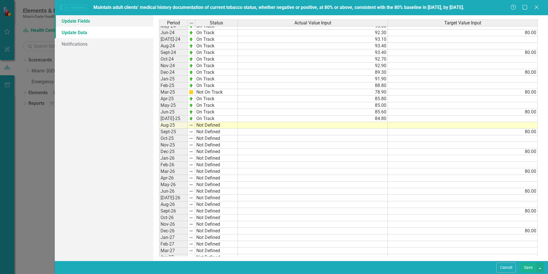
click at [85, 21] on link "Update Fields" at bounding box center [104, 20] width 99 height 11
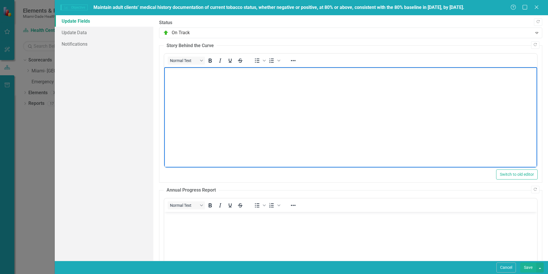
click at [197, 110] on body "Rich Text Area. Press ALT-0 for help." at bounding box center [350, 110] width 373 height 86
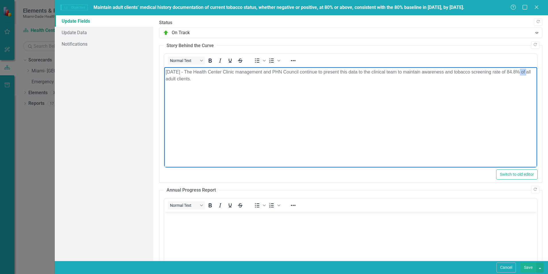
drag, startPoint x: 518, startPoint y: 71, endPoint x: 526, endPoint y: 71, distance: 8.6
click at [526, 71] on p "August 2025 - The Health Center Clinic management and PHN Council continue to p…" at bounding box center [351, 76] width 370 height 14
click at [505, 93] on body "August 2025 - The Health Center Clinic management and PHN Council continue to p…" at bounding box center [350, 110] width 373 height 86
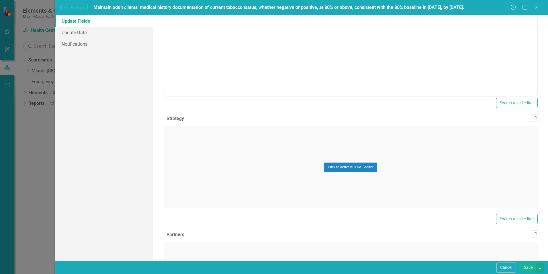
scroll to position [229, 0]
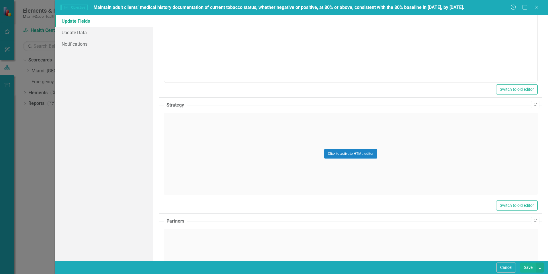
click at [256, 136] on div "Click to activate HTML editor" at bounding box center [351, 154] width 374 height 82
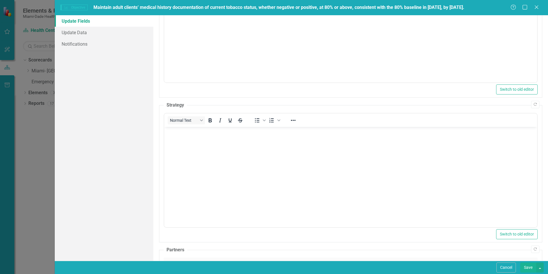
scroll to position [0, 0]
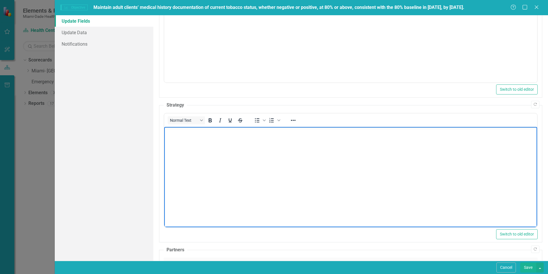
click at [214, 145] on body "Rich Text Area. Press ALT-0 for help." at bounding box center [350, 170] width 373 height 86
click at [321, 133] on p "Clinical programs continue to reenforce the importance of tobacco screening to …" at bounding box center [351, 131] width 370 height 7
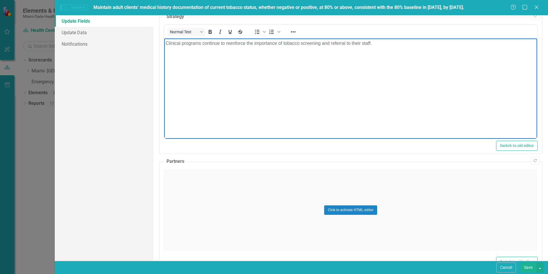
scroll to position [335, 0]
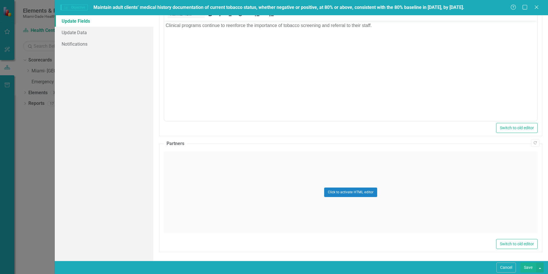
click at [530, 268] on button "Save" at bounding box center [528, 267] width 16 height 10
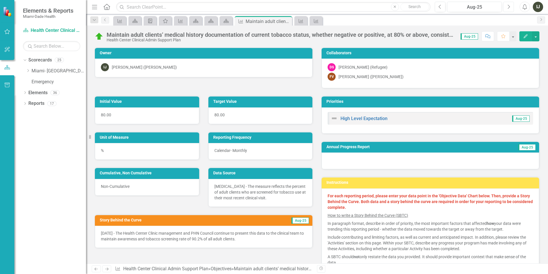
click at [508, 6] on icon "Next" at bounding box center [508, 6] width 3 height 5
click at [527, 34] on button "Edit" at bounding box center [526, 36] width 13 height 10
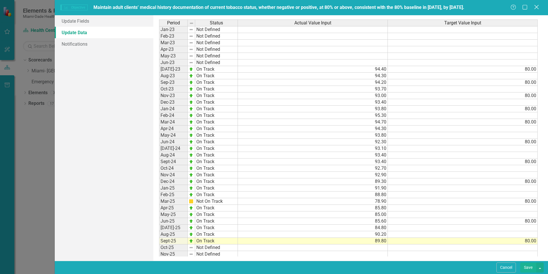
click at [536, 4] on icon "Close" at bounding box center [536, 6] width 7 height 5
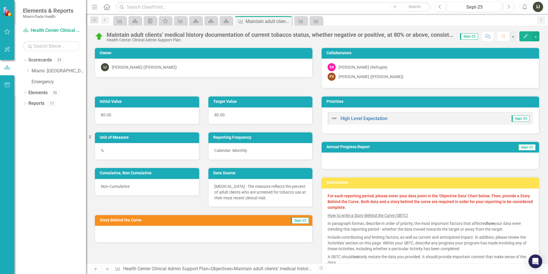
click at [526, 35] on icon "Edit" at bounding box center [525, 36] width 5 height 4
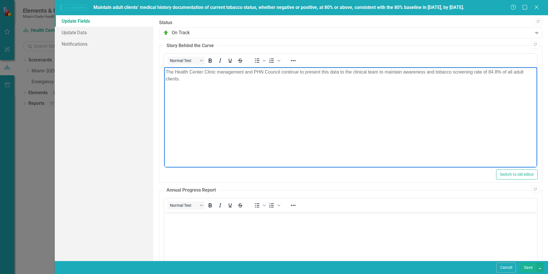
click at [168, 70] on p "The Health Center Clinic management and PHN Council continue to present this da…" at bounding box center [351, 76] width 370 height 14
click at [166, 72] on p "The Health Center Clinic management and PHN Council continue to present this da…" at bounding box center [351, 76] width 370 height 14
click at [173, 78] on p "September 2025 - The Health Center Clinic management and PHN Council continue t…" at bounding box center [351, 76] width 370 height 14
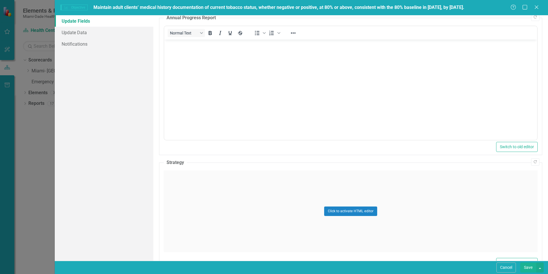
scroll to position [201, 0]
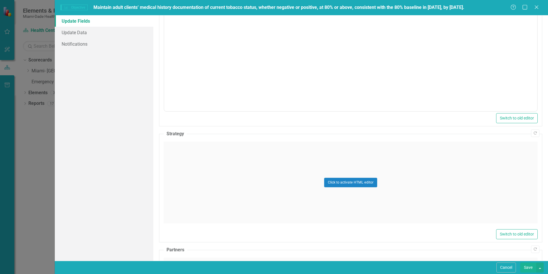
click at [250, 160] on div "Click to activate HTML editor" at bounding box center [351, 182] width 374 height 82
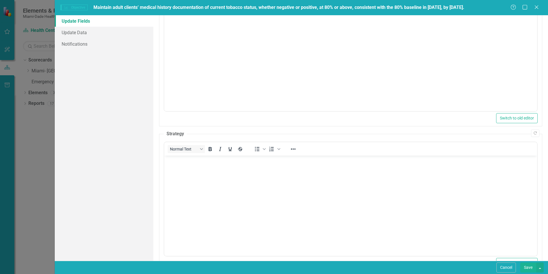
scroll to position [0, 0]
click at [249, 172] on body "Rich Text Area. Press ALT-0 for help." at bounding box center [350, 198] width 373 height 86
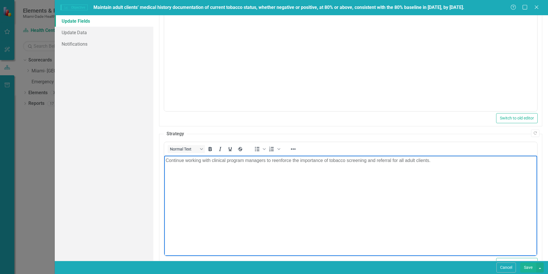
click at [529, 268] on button "Save" at bounding box center [528, 267] width 16 height 10
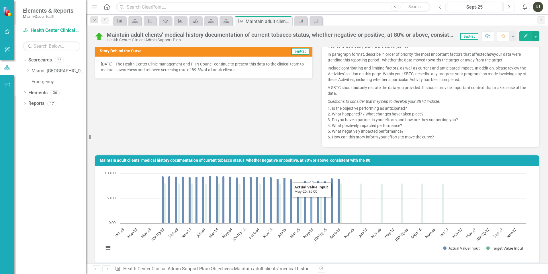
scroll to position [172, 0]
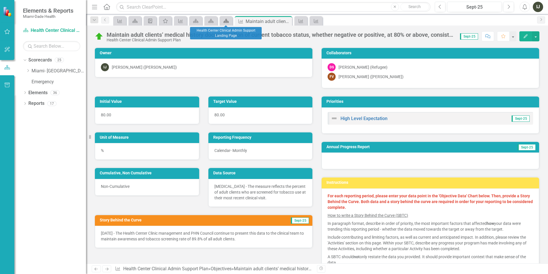
click at [225, 21] on icon at bounding box center [226, 21] width 5 height 4
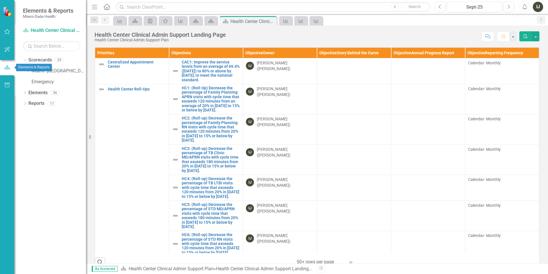
click at [9, 65] on icon "button" at bounding box center [7, 67] width 6 height 5
click at [8, 66] on icon "button" at bounding box center [7, 67] width 6 height 5
click at [538, 8] on div "IJ" at bounding box center [538, 7] width 10 height 10
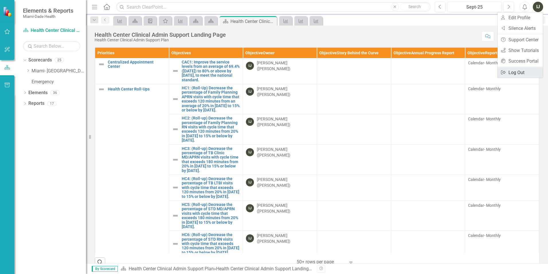
click at [517, 74] on link "Logout Log Out" at bounding box center [520, 72] width 45 height 11
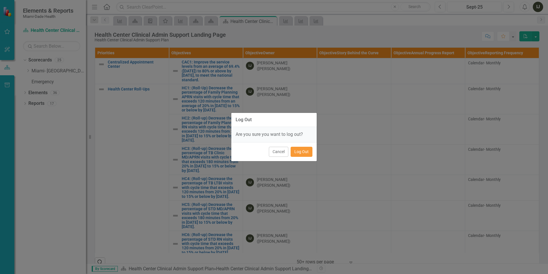
click at [295, 149] on button "Log Out" at bounding box center [302, 152] width 22 height 10
